Goal: Use online tool/utility: Use online tool/utility

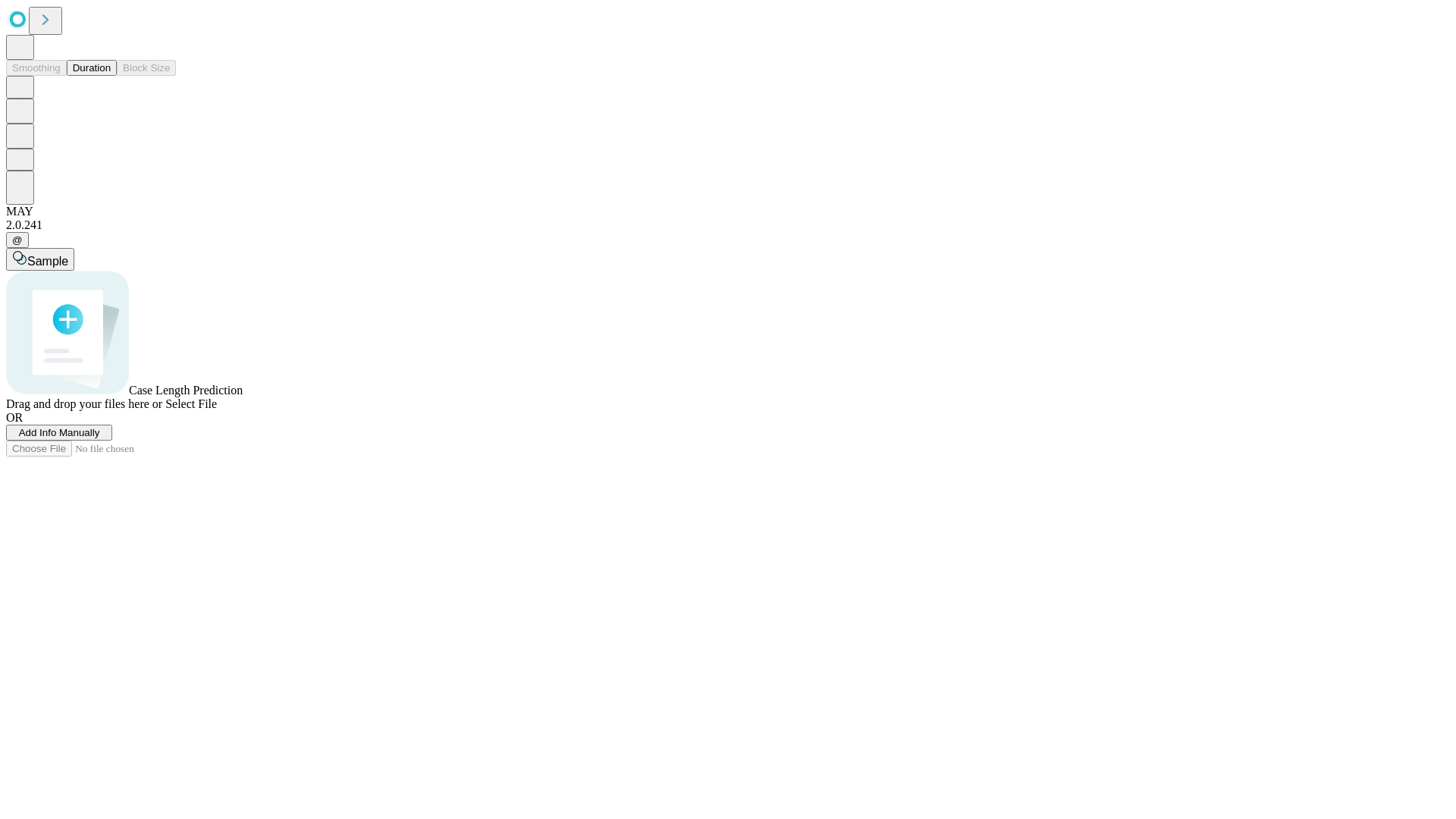
click at [111, 76] on button "Duration" at bounding box center [91, 68] width 50 height 16
click at [217, 410] on span "Select File" at bounding box center [191, 404] width 52 height 13
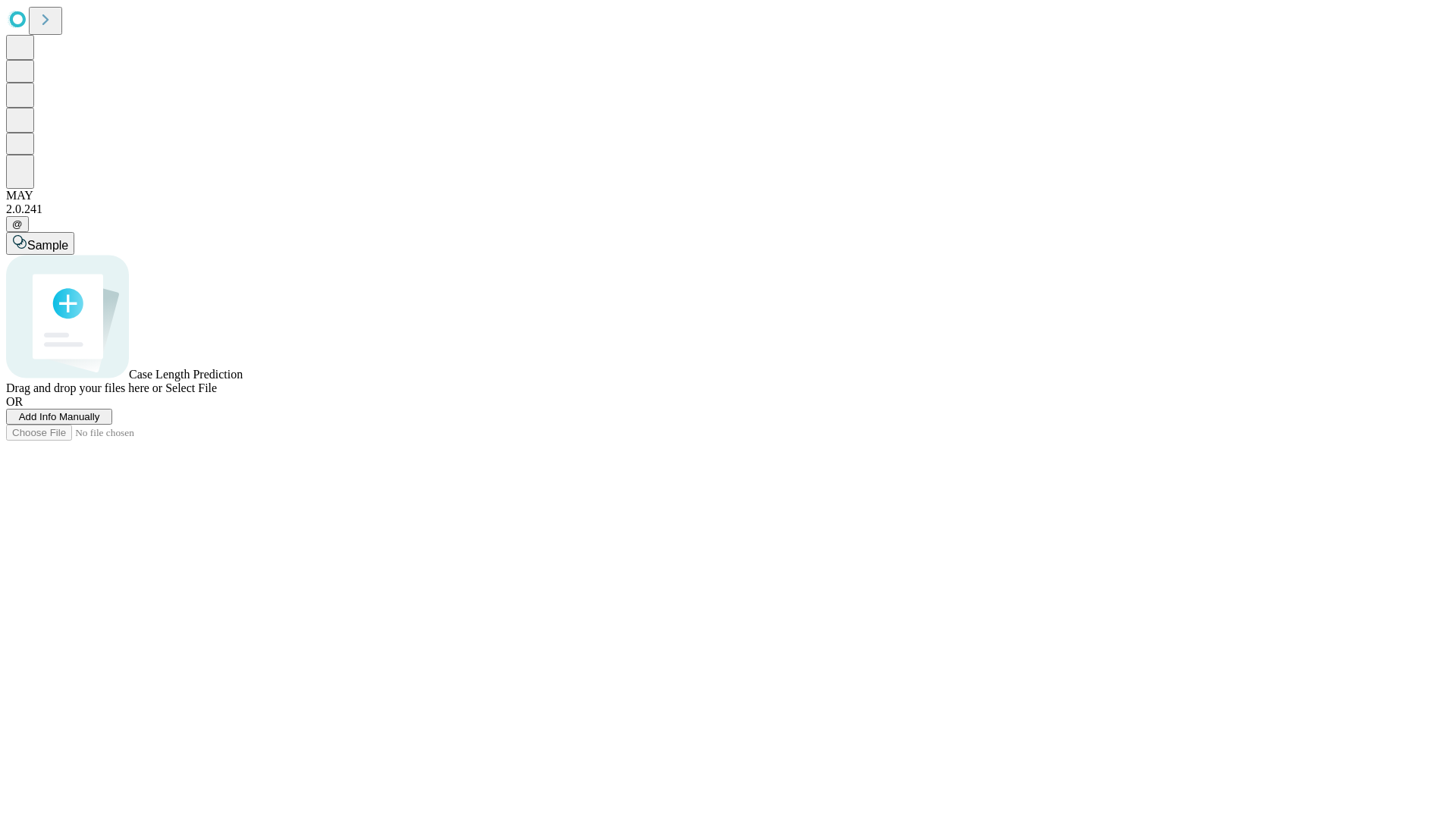
click at [217, 394] on span "Select File" at bounding box center [191, 388] width 52 height 13
